Goal: Communication & Community: Ask a question

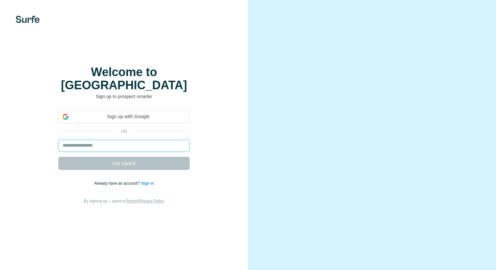
click at [164, 140] on input "email" at bounding box center [123, 146] width 131 height 12
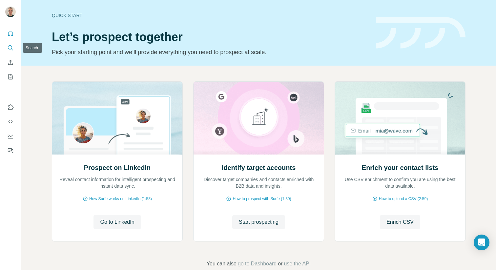
click at [11, 51] on icon "Search" at bounding box center [10, 48] width 7 height 7
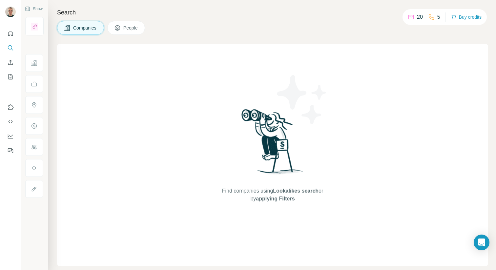
click at [128, 33] on button "People" at bounding box center [126, 28] width 38 height 14
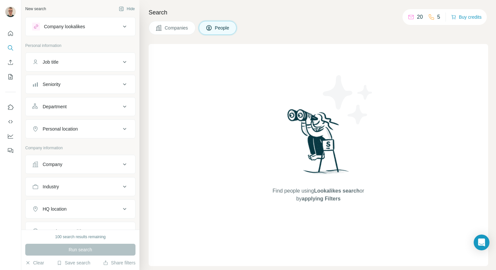
click at [92, 53] on div "Job title" at bounding box center [80, 61] width 110 height 19
click at [85, 64] on div "Job title" at bounding box center [76, 62] width 89 height 7
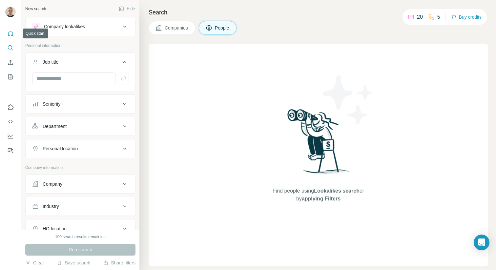
click at [14, 35] on button "Quick start" at bounding box center [10, 34] width 10 height 12
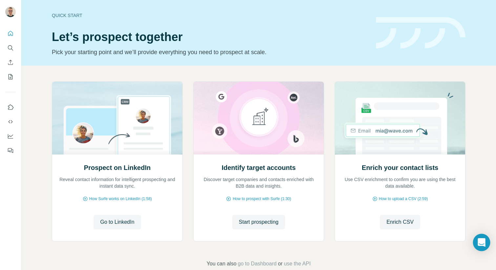
click at [476, 241] on div "Open Intercom Messenger" at bounding box center [481, 242] width 17 height 17
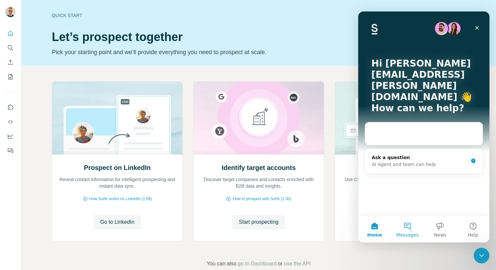
click at [411, 228] on button "Messages" at bounding box center [407, 229] width 33 height 26
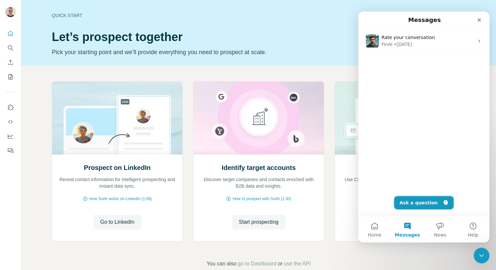
click at [418, 201] on button "Ask a question" at bounding box center [423, 202] width 59 height 13
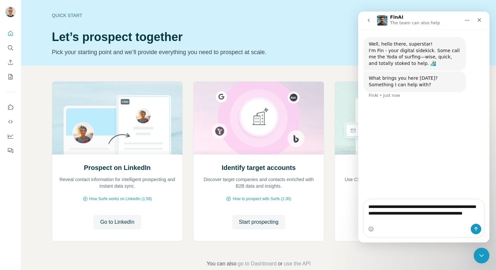
type textarea "**********"
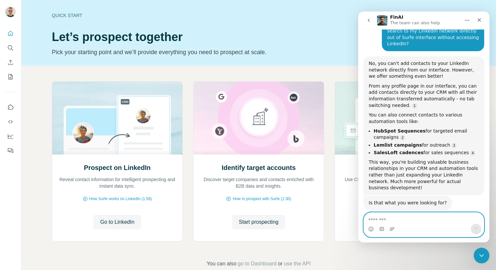
scroll to position [91, 0]
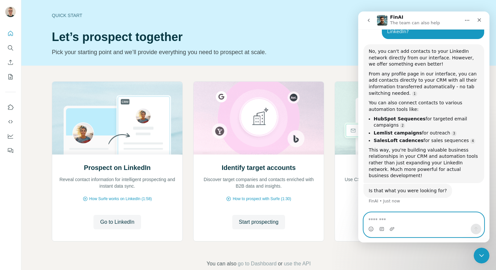
click at [396, 215] on textarea "Message…" at bounding box center [424, 218] width 120 height 11
click at [436, 219] on textarea "**********" at bounding box center [424, 218] width 120 height 11
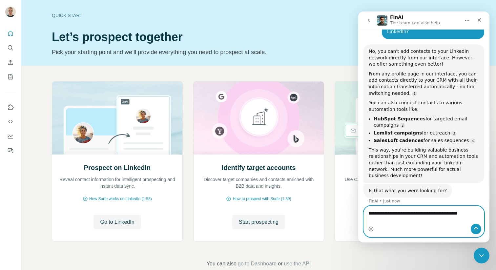
scroll to position [97, 0]
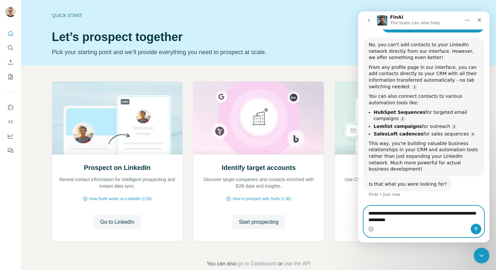
type textarea "**********"
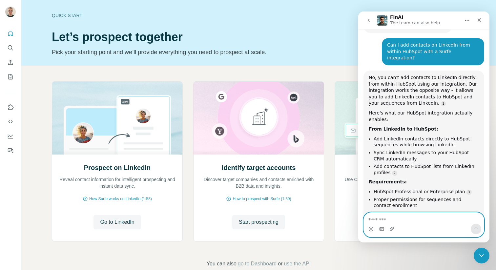
scroll to position [289, 0]
